Goal: Information Seeking & Learning: Learn about a topic

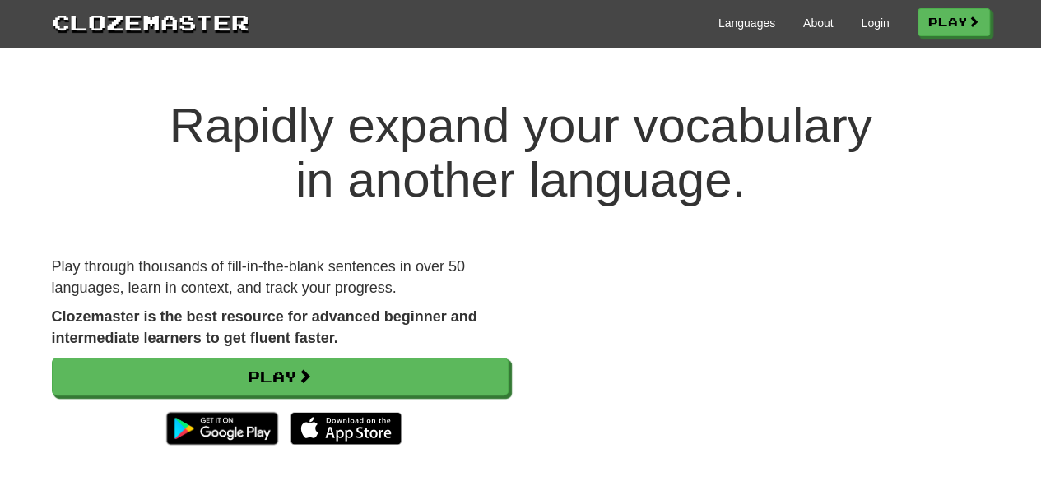
click at [623, 258] on video at bounding box center [761, 371] width 457 height 229
click at [962, 27] on link "Play" at bounding box center [954, 23] width 72 height 28
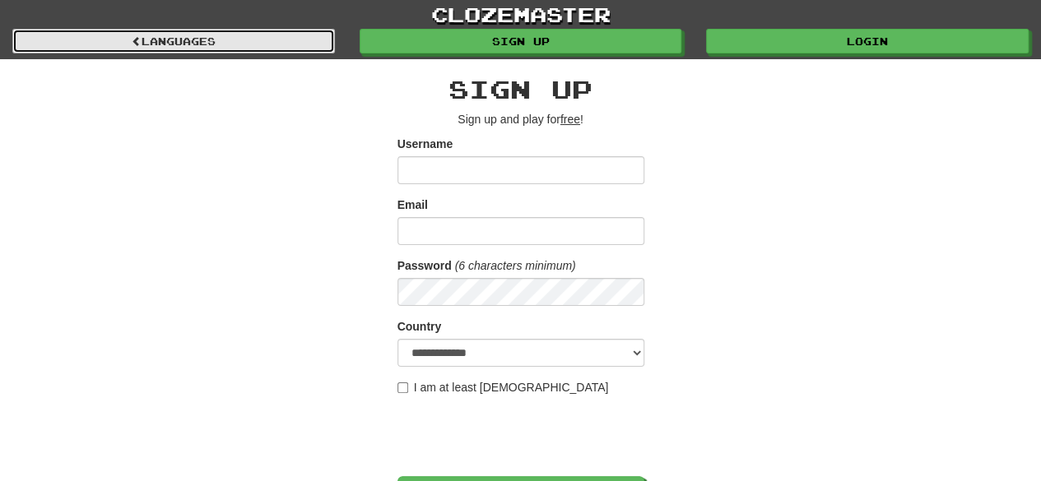
click at [202, 43] on link "Languages" at bounding box center [173, 41] width 322 height 25
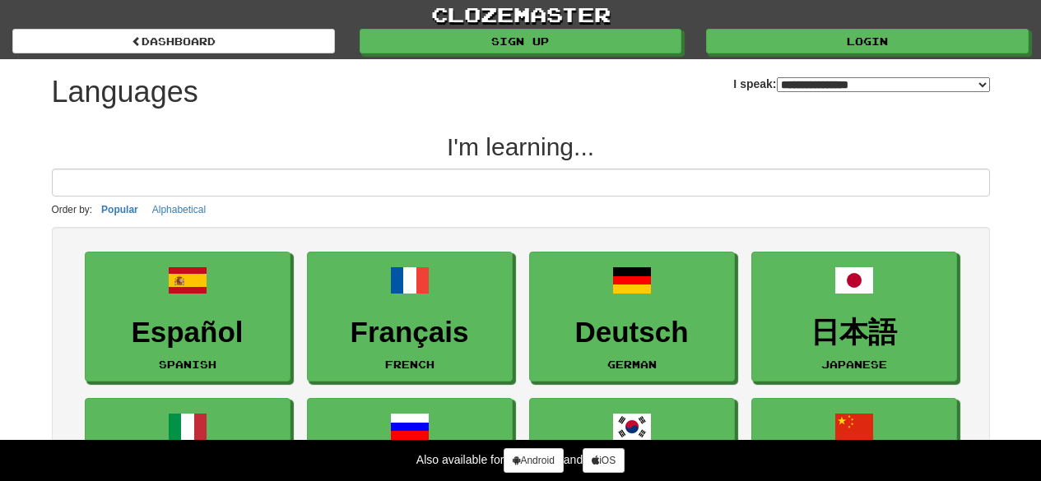
select select "*******"
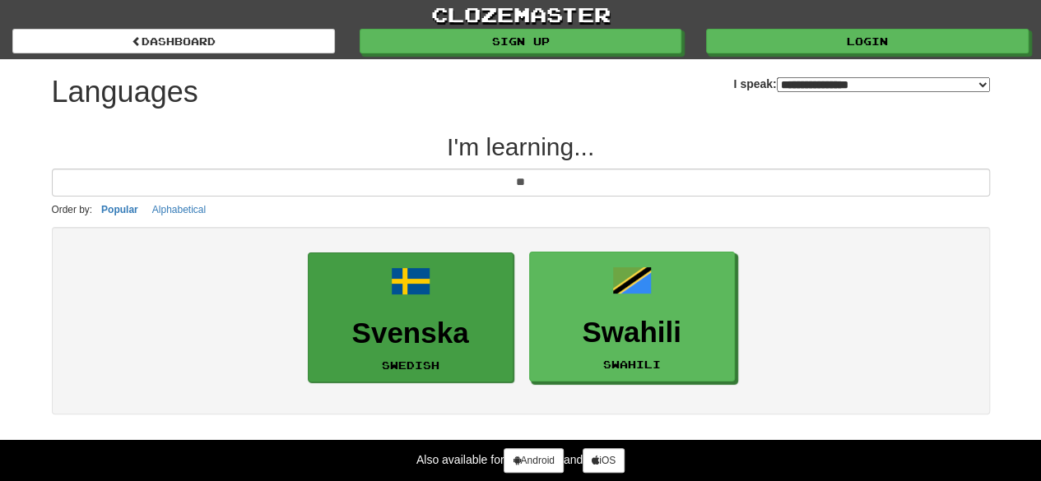
type input "**"
click at [444, 320] on h3 "Svenska" at bounding box center [411, 334] width 188 height 32
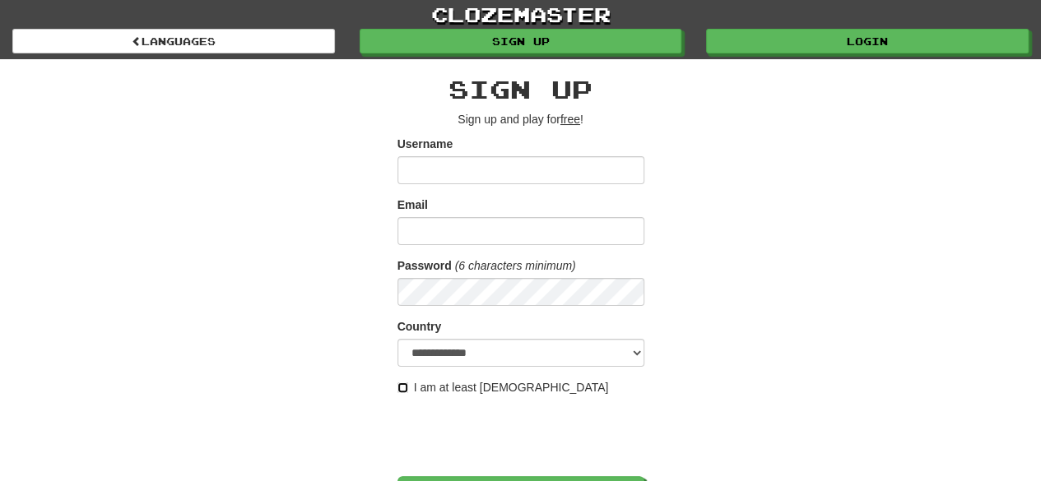
scroll to position [421, 0]
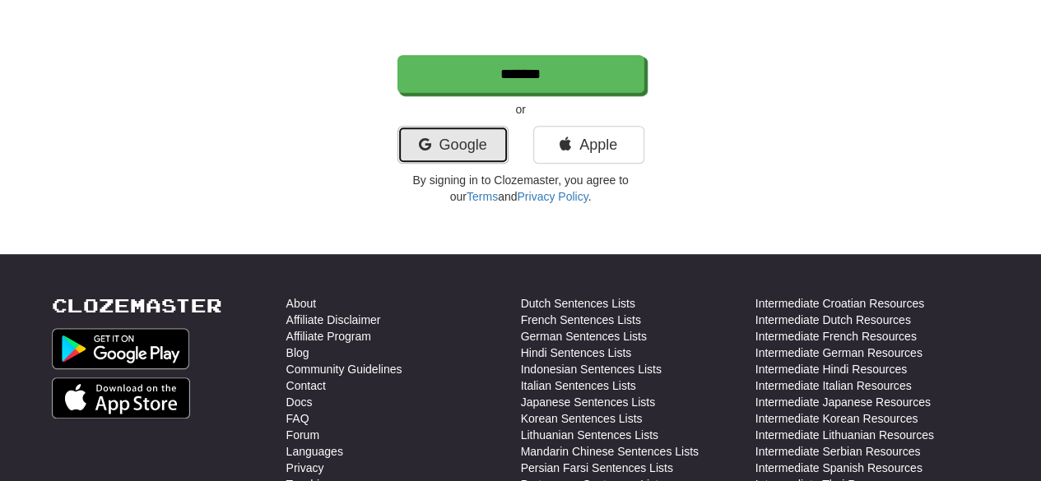
click at [466, 141] on link "Google" at bounding box center [452, 145] width 111 height 38
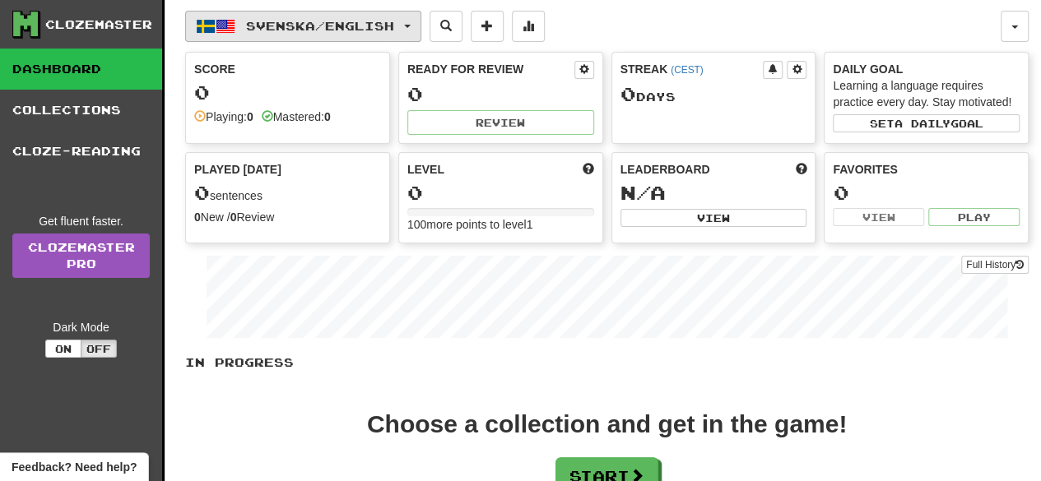
click at [421, 21] on button "Svenska / English" at bounding box center [303, 26] width 236 height 31
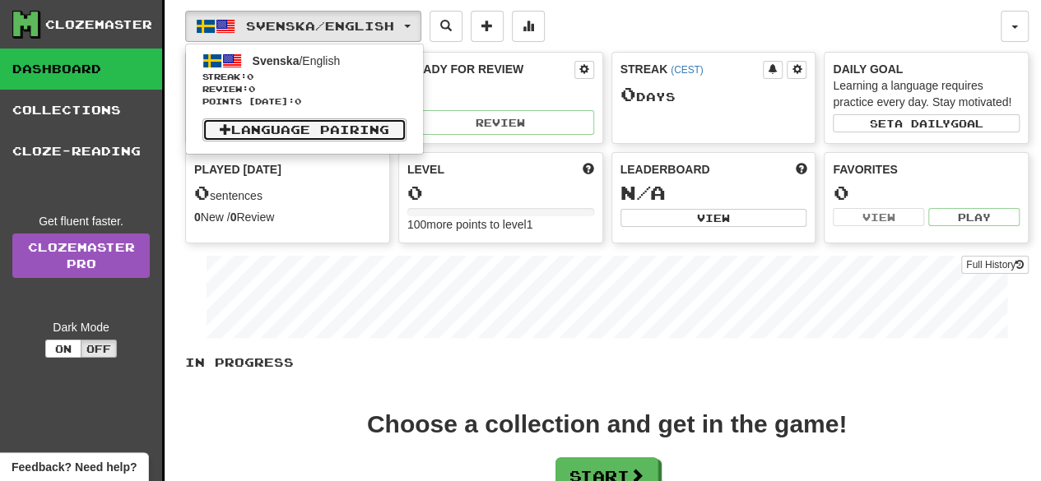
click at [231, 124] on link "Language Pairing" at bounding box center [304, 129] width 204 height 23
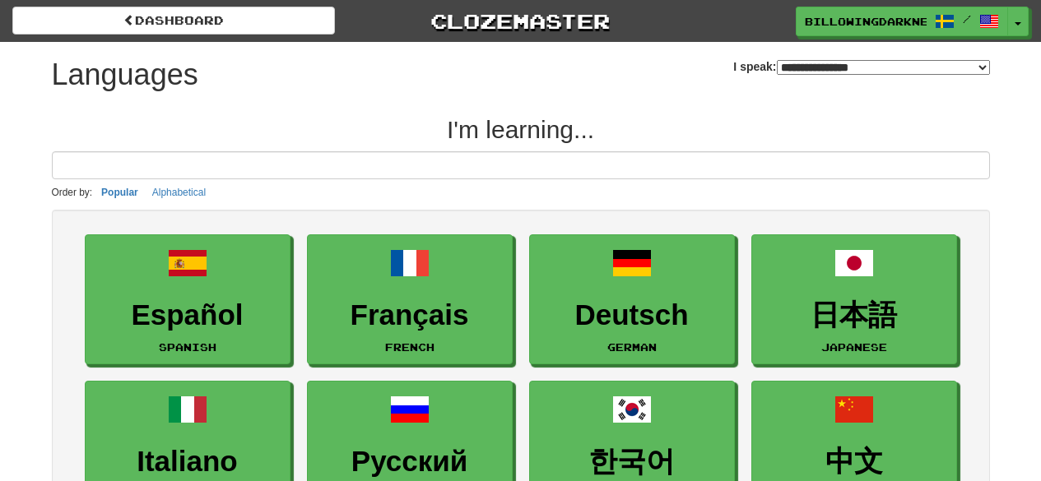
select select "*******"
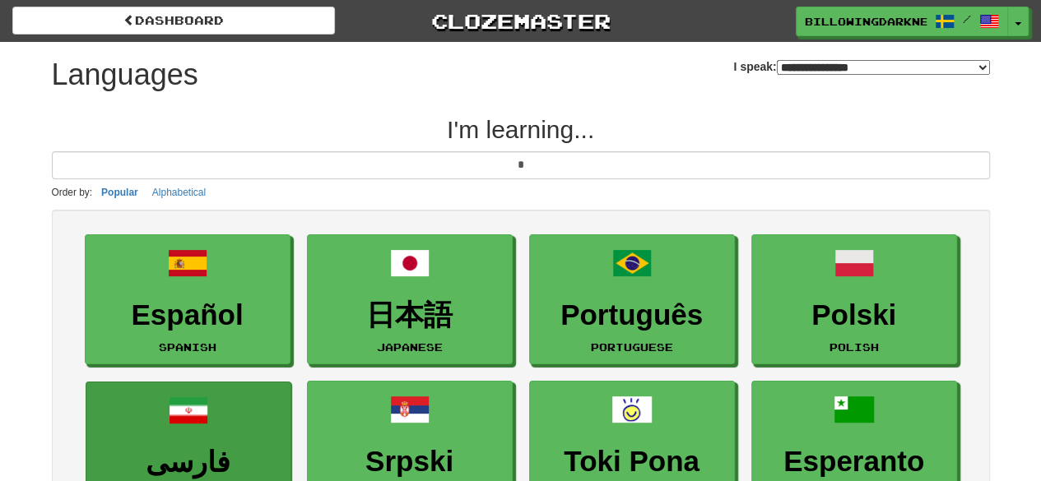
type input "*"
click at [208, 402] on link "فارسی Persian Farsi" at bounding box center [189, 447] width 206 height 131
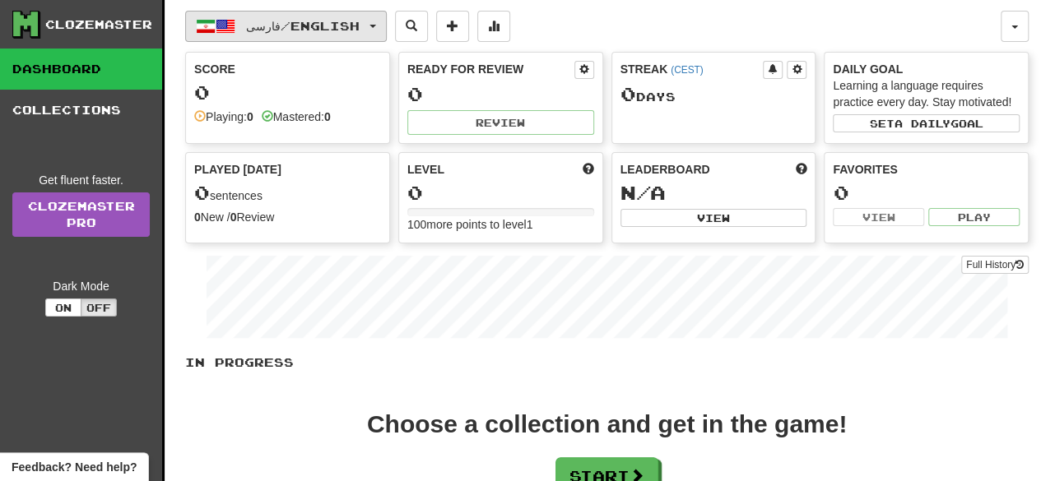
click at [375, 26] on span "button" at bounding box center [372, 26] width 7 height 3
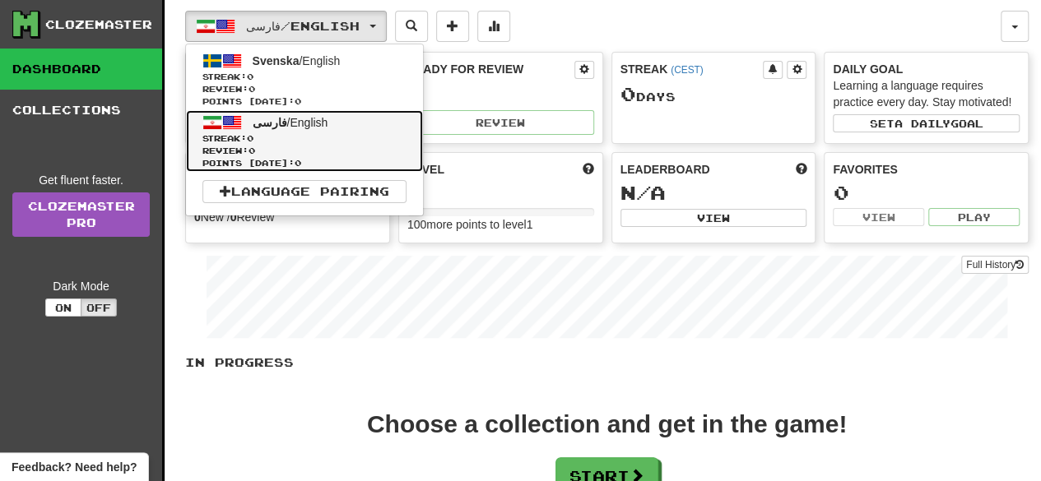
click at [267, 123] on span "فارسی" at bounding box center [270, 122] width 35 height 13
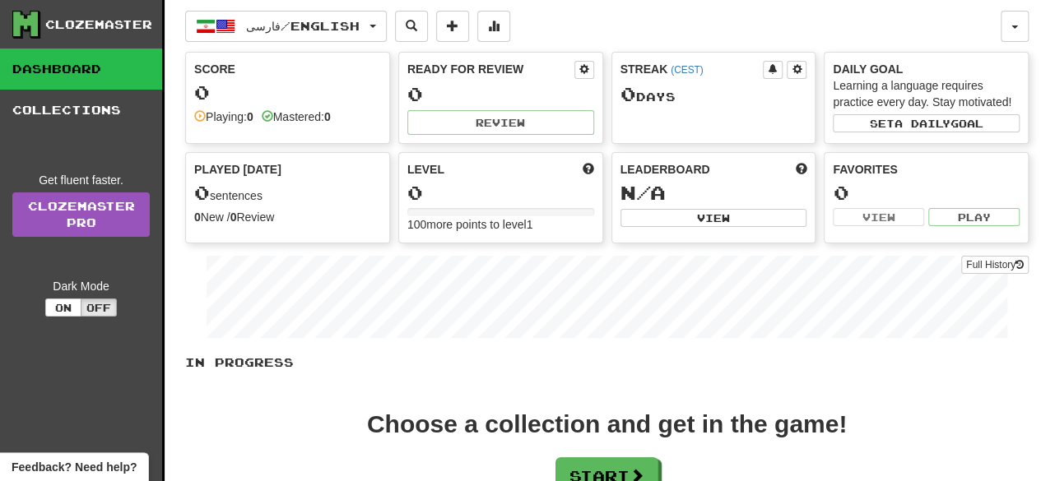
click at [1010, 6] on div "فارسی / English Svenska / English Streak: 0 Review: 0 Points [DATE]: 0 فارسی / …" at bounding box center [606, 307] width 843 height 615
click at [1012, 16] on button "button" at bounding box center [1014, 26] width 28 height 31
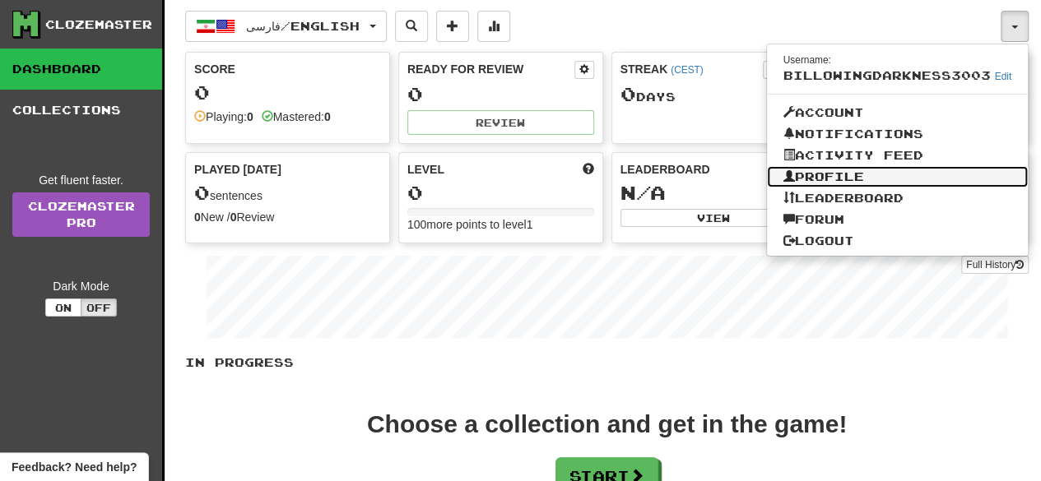
click at [846, 179] on link "Profile" at bounding box center [898, 176] width 262 height 21
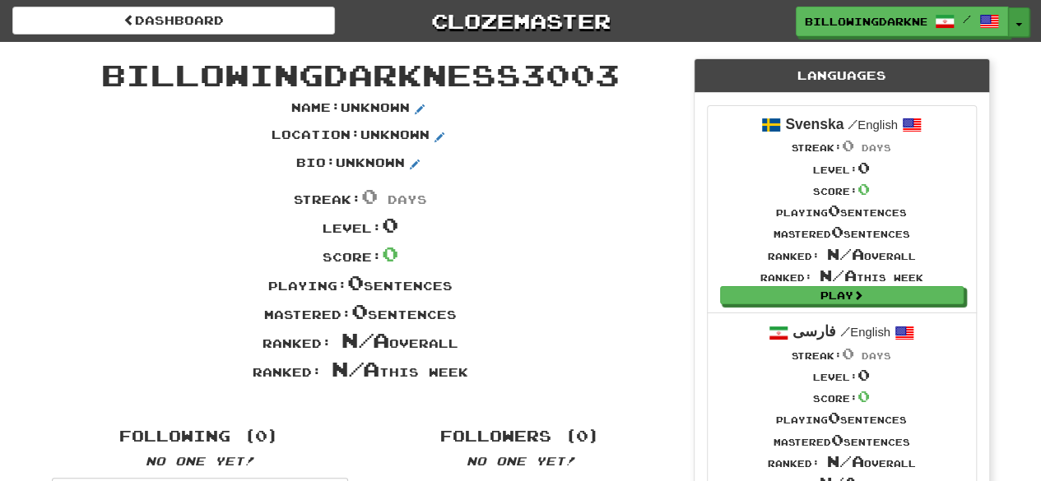
click at [1022, 19] on button "Toggle Dropdown" at bounding box center [1018, 22] width 21 height 30
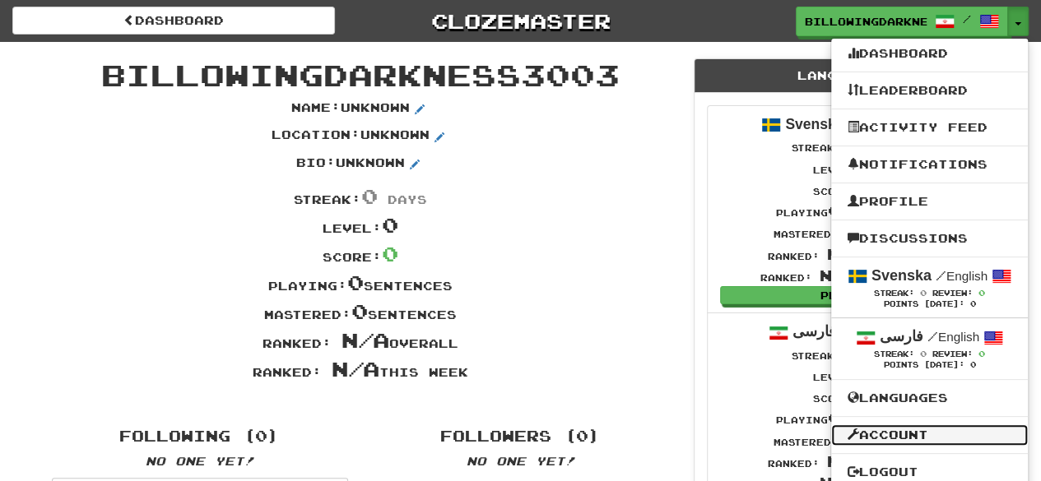
click at [907, 424] on link "Account" at bounding box center [929, 434] width 197 height 21
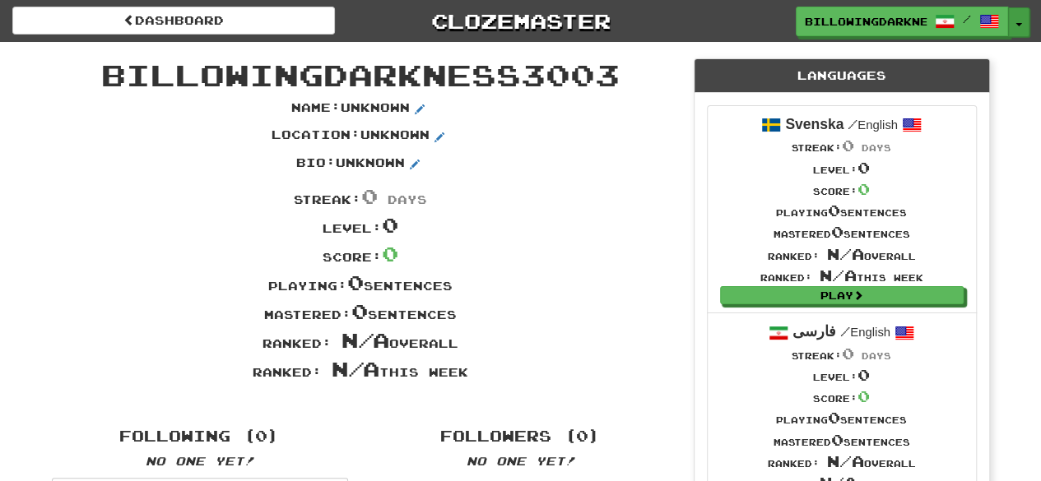
click at [1019, 16] on button "Toggle Dropdown" at bounding box center [1018, 22] width 21 height 30
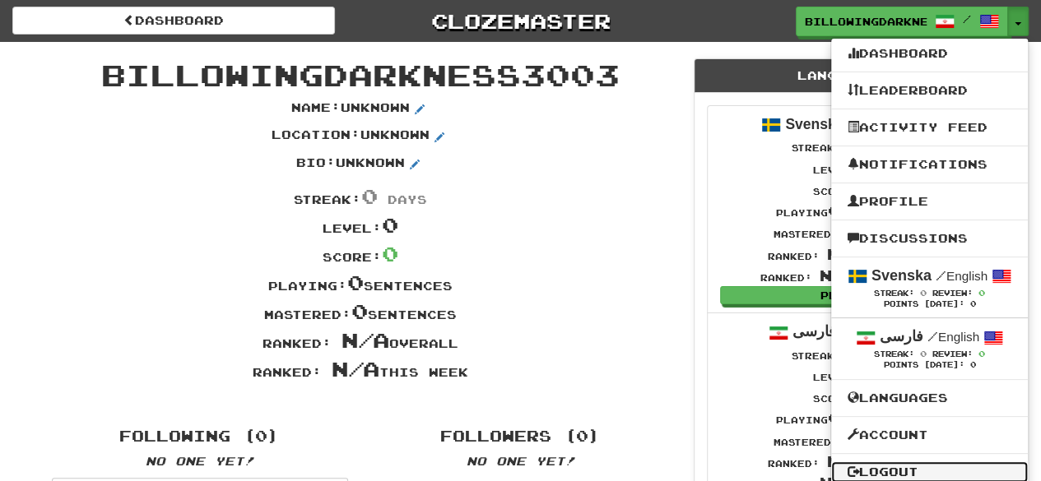
click at [933, 469] on link "Logout" at bounding box center [929, 471] width 197 height 21
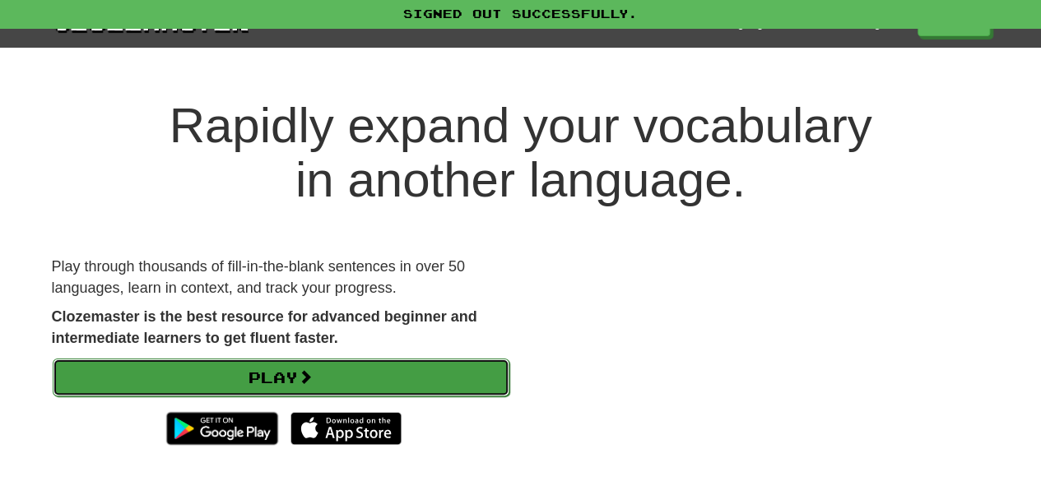
click at [429, 370] on link "Play" at bounding box center [281, 378] width 457 height 38
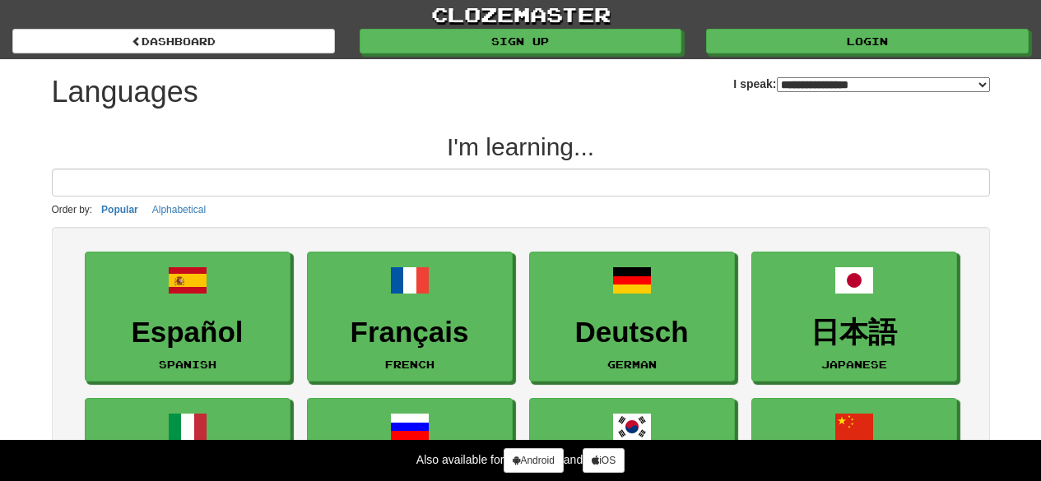
select select "*******"
